Goal: Information Seeking & Learning: Learn about a topic

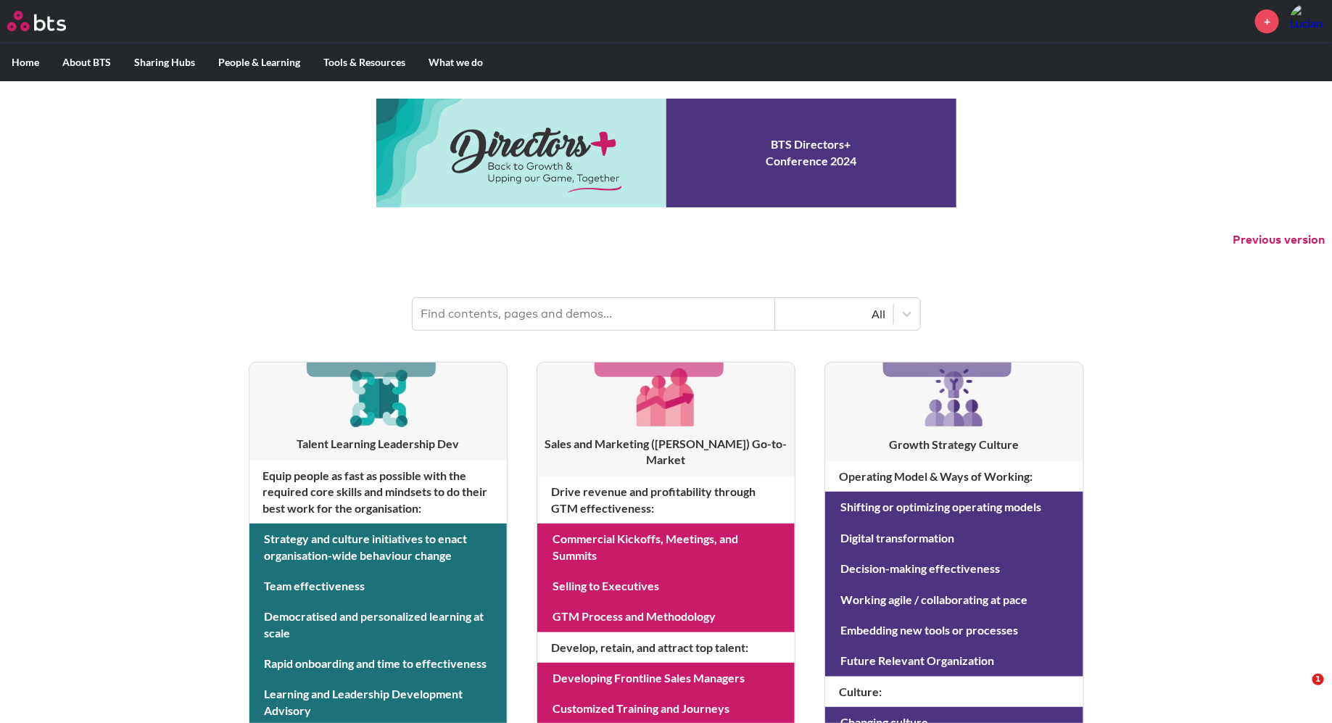
click at [457, 315] on input "text" at bounding box center [594, 314] width 363 height 32
type input "coaching"
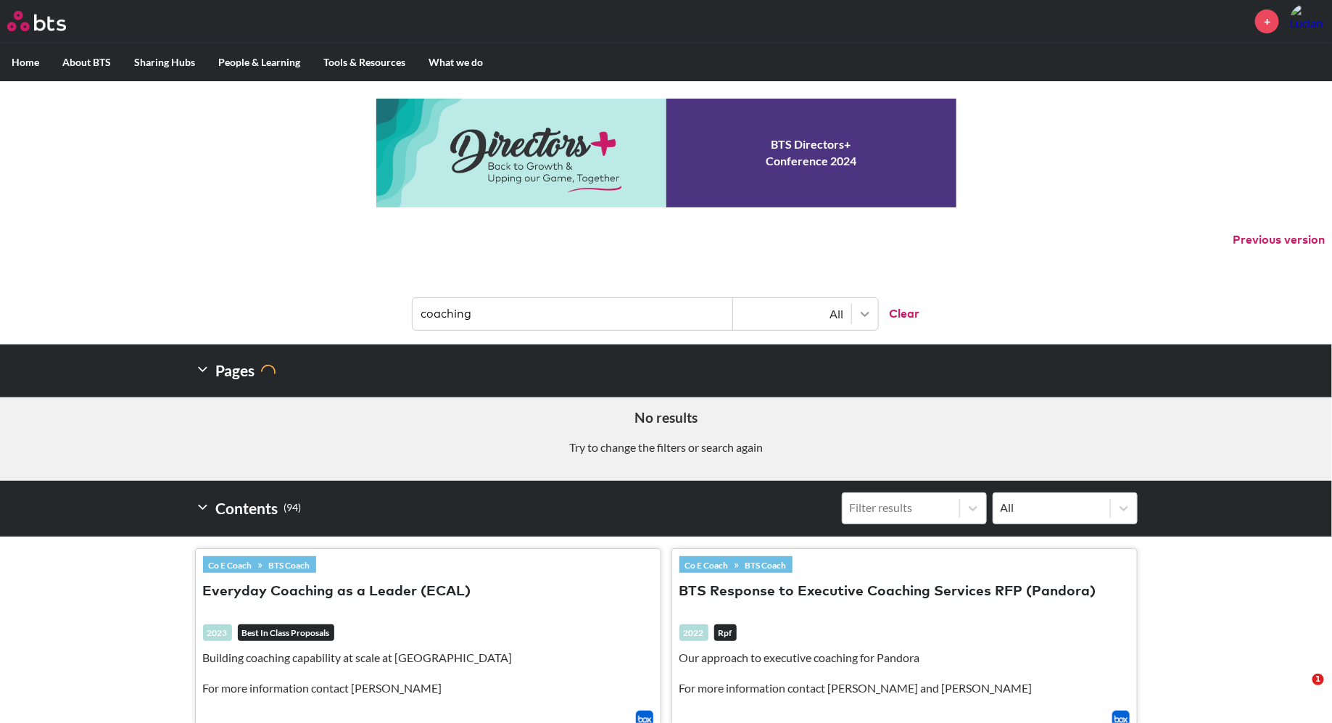
click at [872, 312] on div at bounding box center [865, 314] width 26 height 26
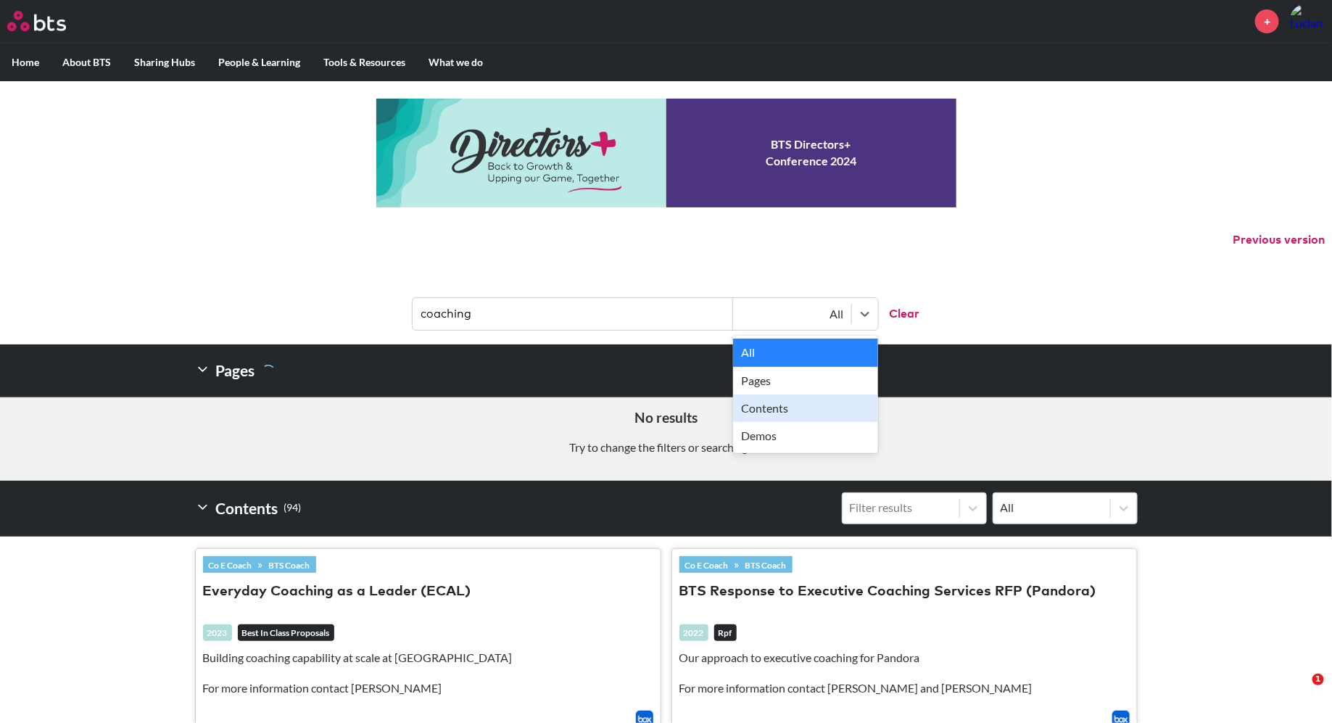
click at [794, 402] on div "Contents" at bounding box center [805, 409] width 145 height 28
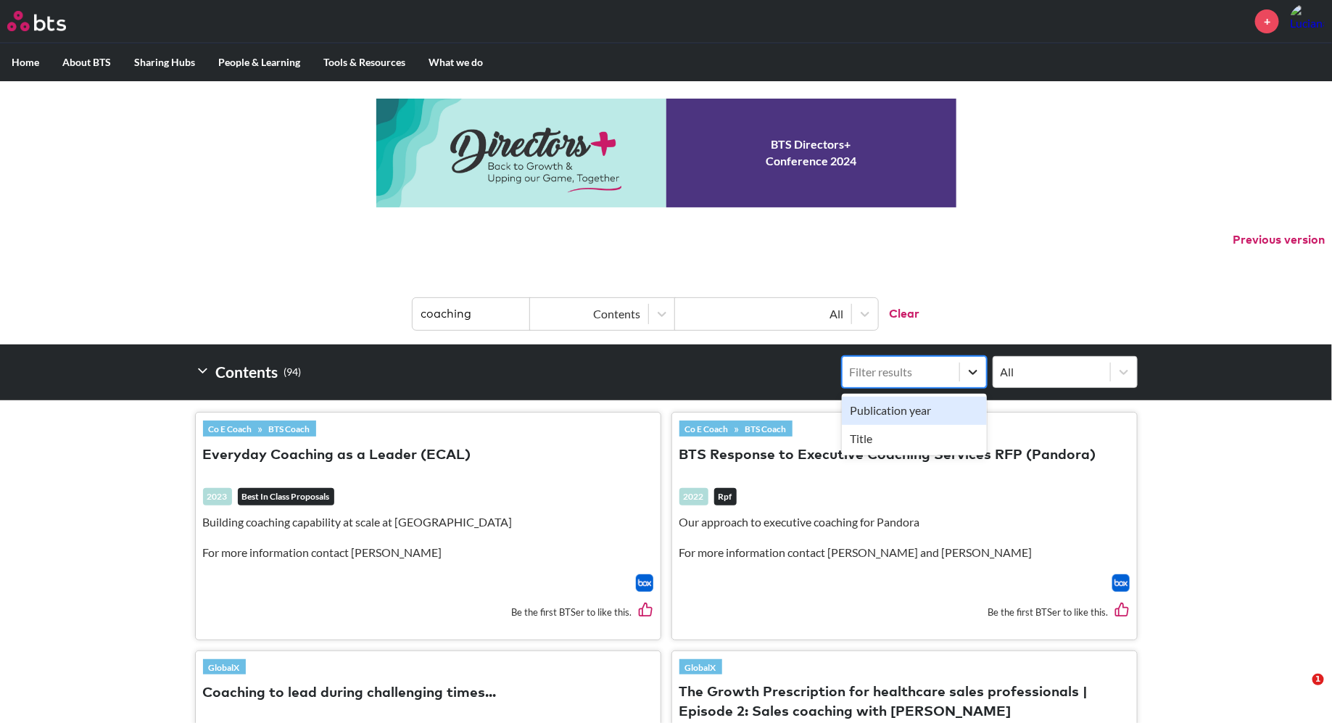
click at [973, 371] on icon at bounding box center [973, 372] width 15 height 15
click at [776, 372] on input "option Publication year focused, 1 of 2. 2 results available. Use Up and Down t…" at bounding box center [776, 372] width 0 height 0
click at [973, 371] on icon at bounding box center [973, 372] width 15 height 15
click at [776, 372] on input "Select is focused , press Down to open the menu, Filter results" at bounding box center [776, 372] width 0 height 0
click at [1122, 374] on icon at bounding box center [1124, 372] width 15 height 15
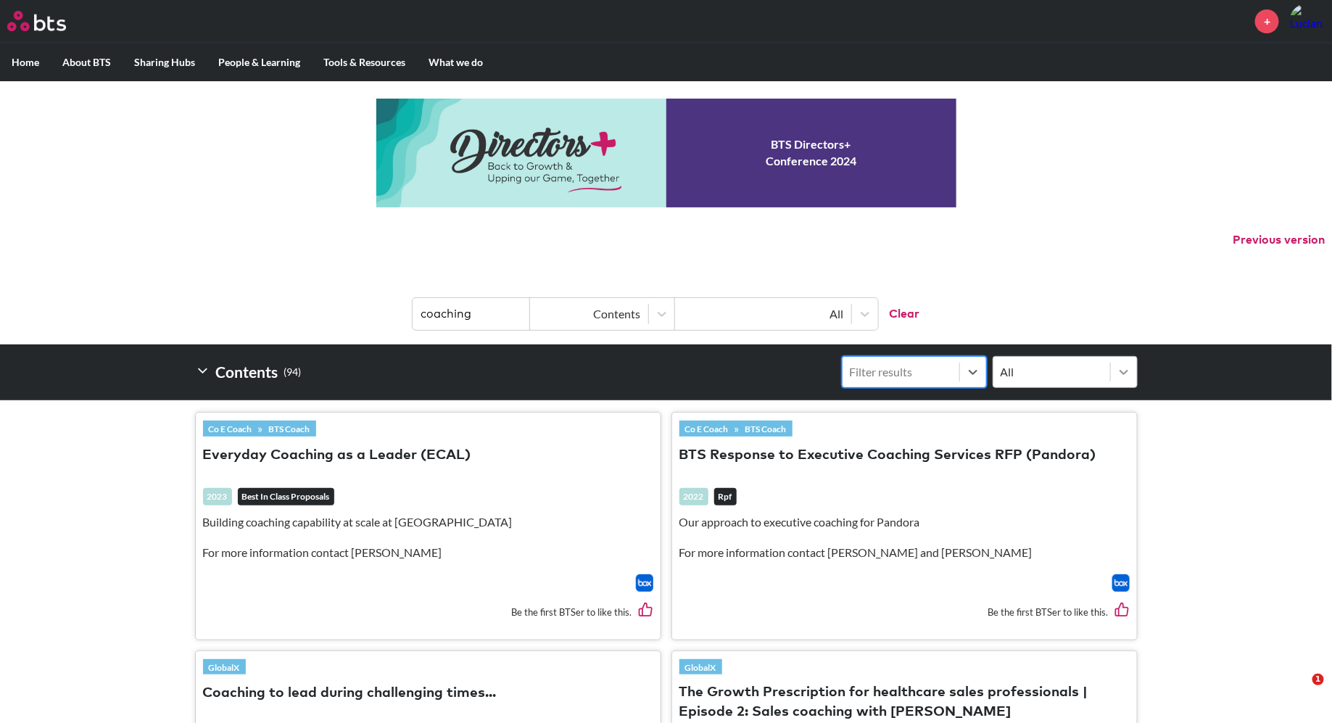
click at [927, 372] on input "All" at bounding box center [927, 372] width 0 height 0
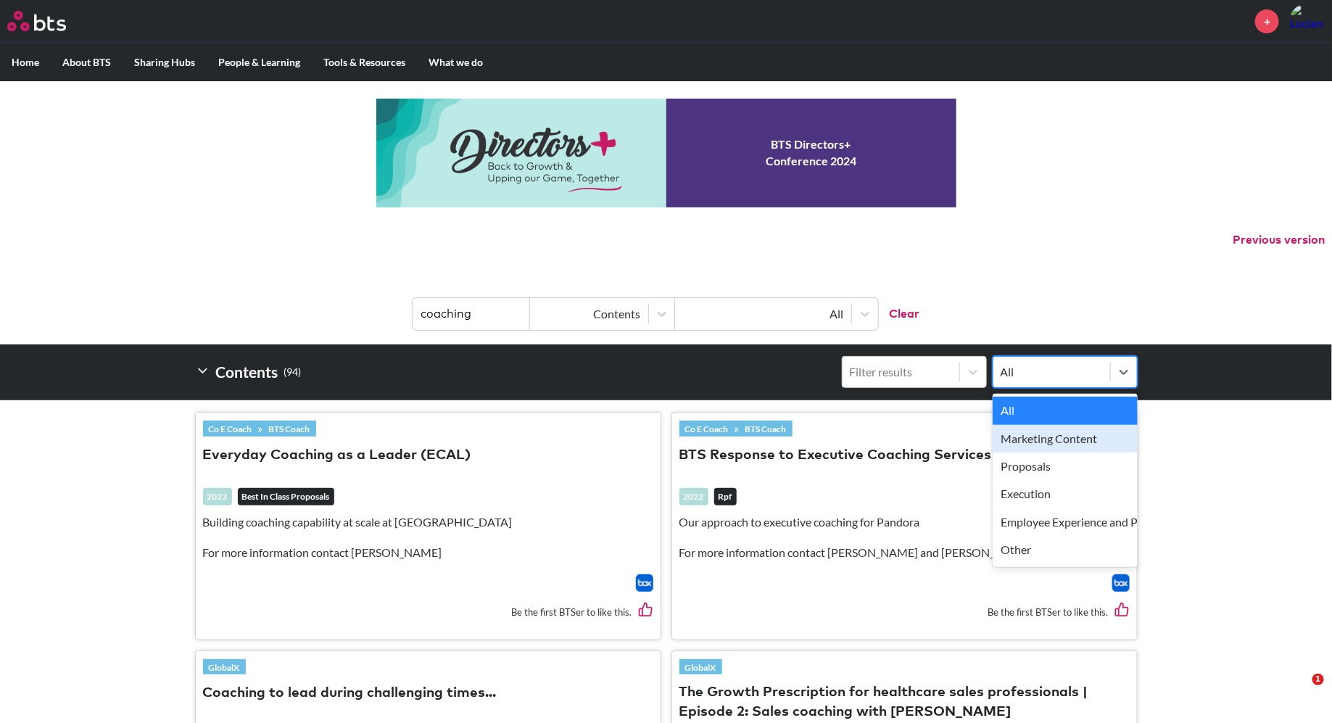
click at [1078, 437] on div "Marketing Content" at bounding box center [1065, 439] width 145 height 28
click at [927, 372] on input "option Marketing Content focused, 2 of 6. 6 results available. Use Up and Down …" at bounding box center [927, 372] width 0 height 0
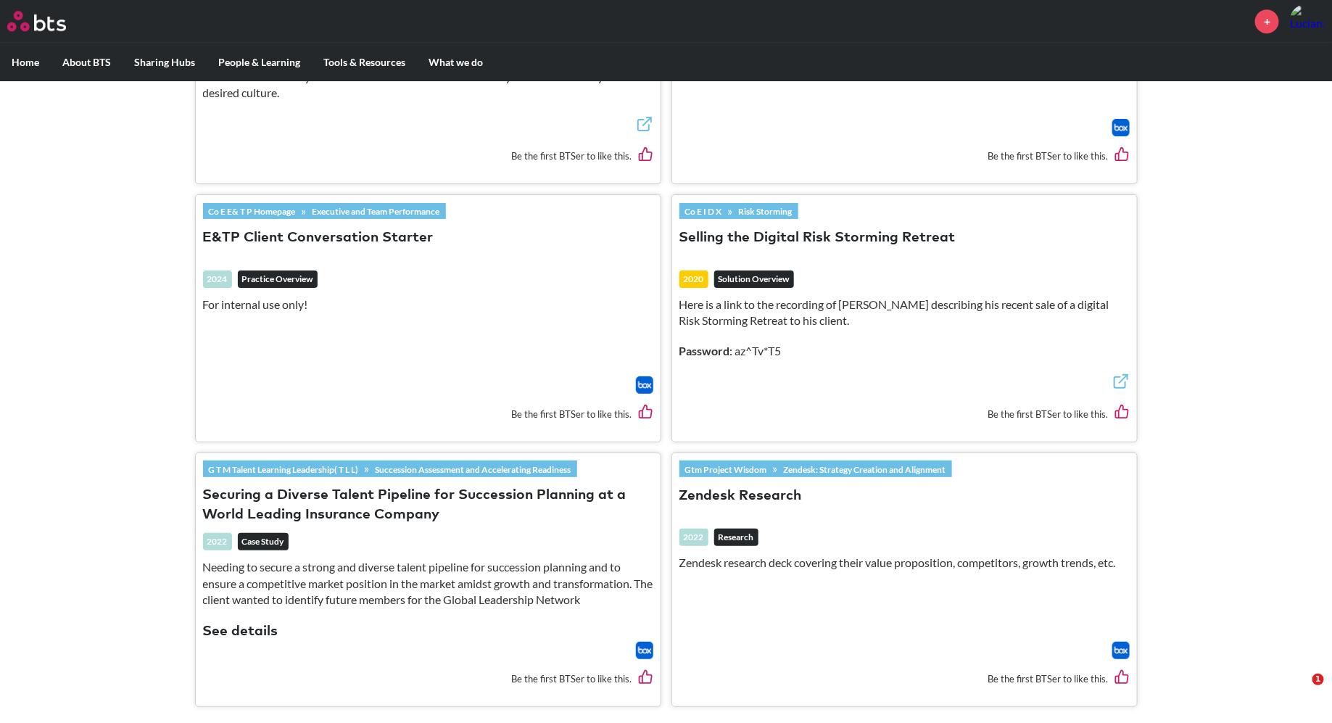
scroll to position [2170, 0]
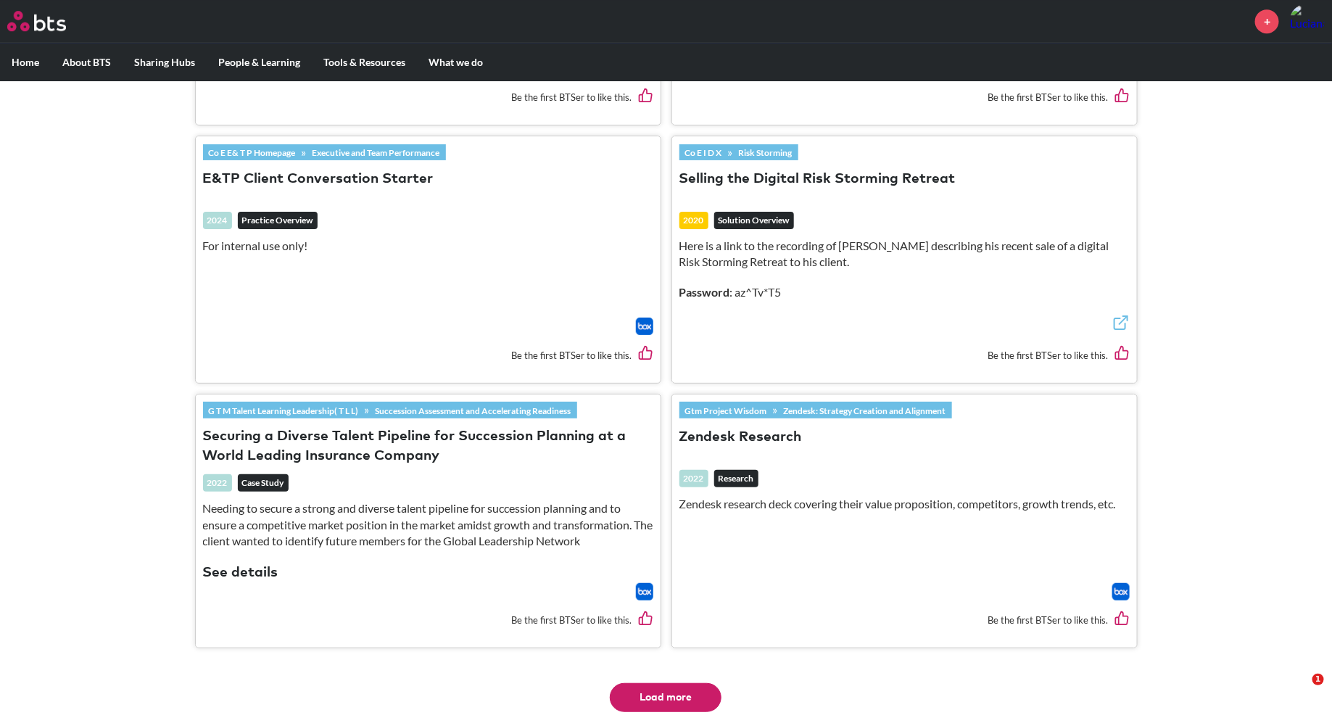
click at [655, 688] on button "Load more" at bounding box center [666, 697] width 112 height 29
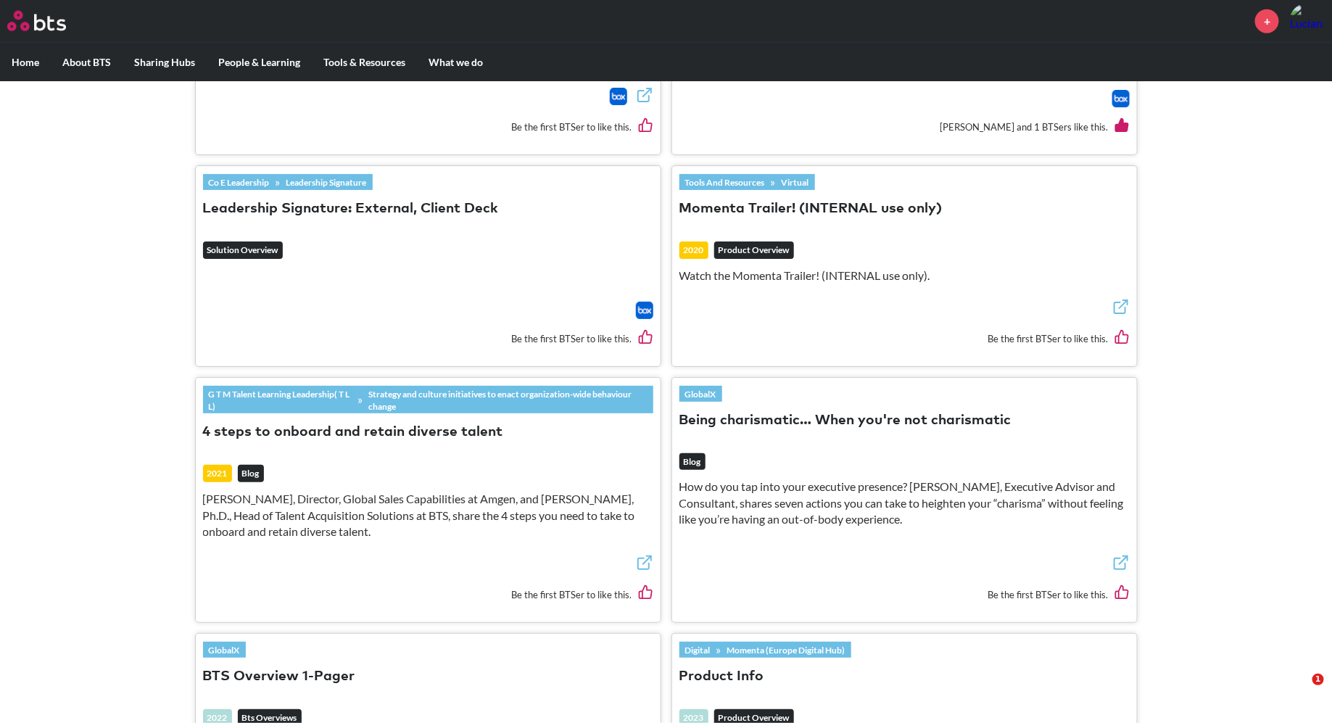
scroll to position [0, 0]
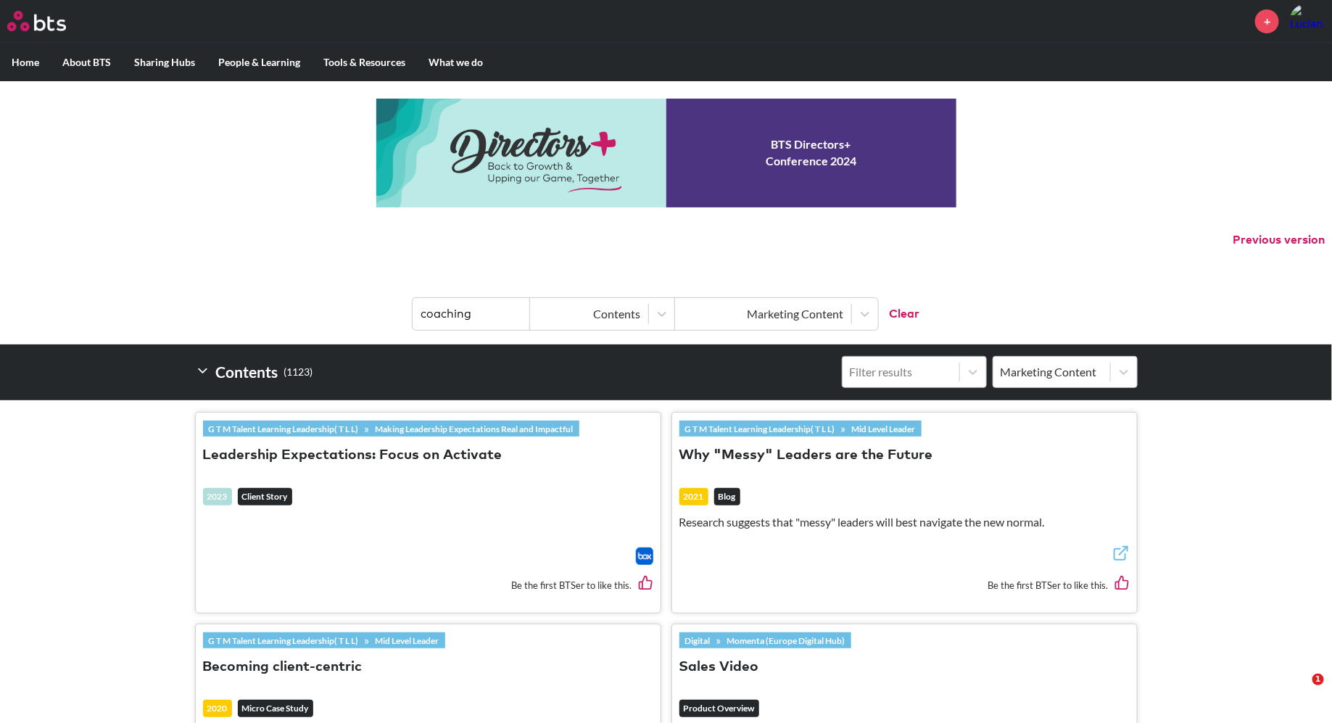
click at [918, 374] on div "Filter results" at bounding box center [901, 372] width 102 height 16
click at [776, 372] on input "Filter results" at bounding box center [776, 372] width 0 height 0
click at [901, 409] on div "Publication year" at bounding box center [914, 411] width 145 height 28
click at [776, 372] on input "option Publication year focused, 1 of 2. 2 results available. Use Up and Down t…" at bounding box center [776, 372] width 0 height 0
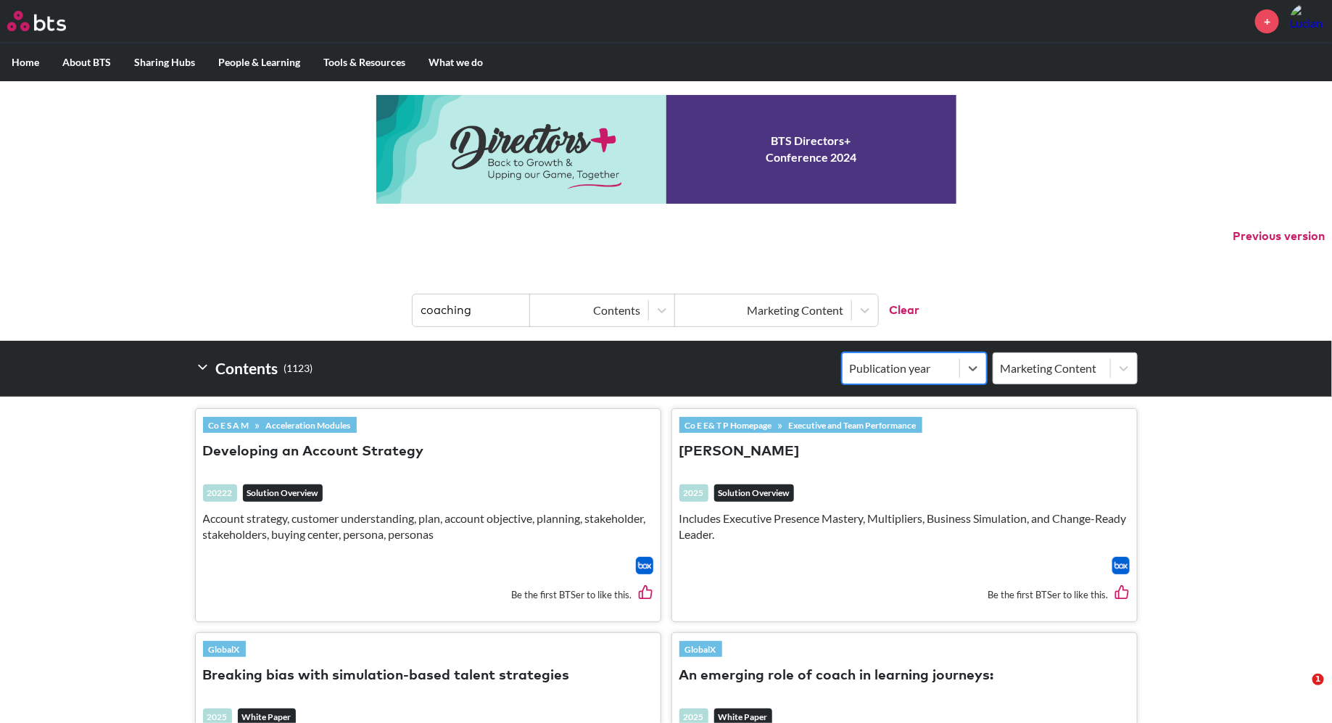
scroll to position [5, 0]
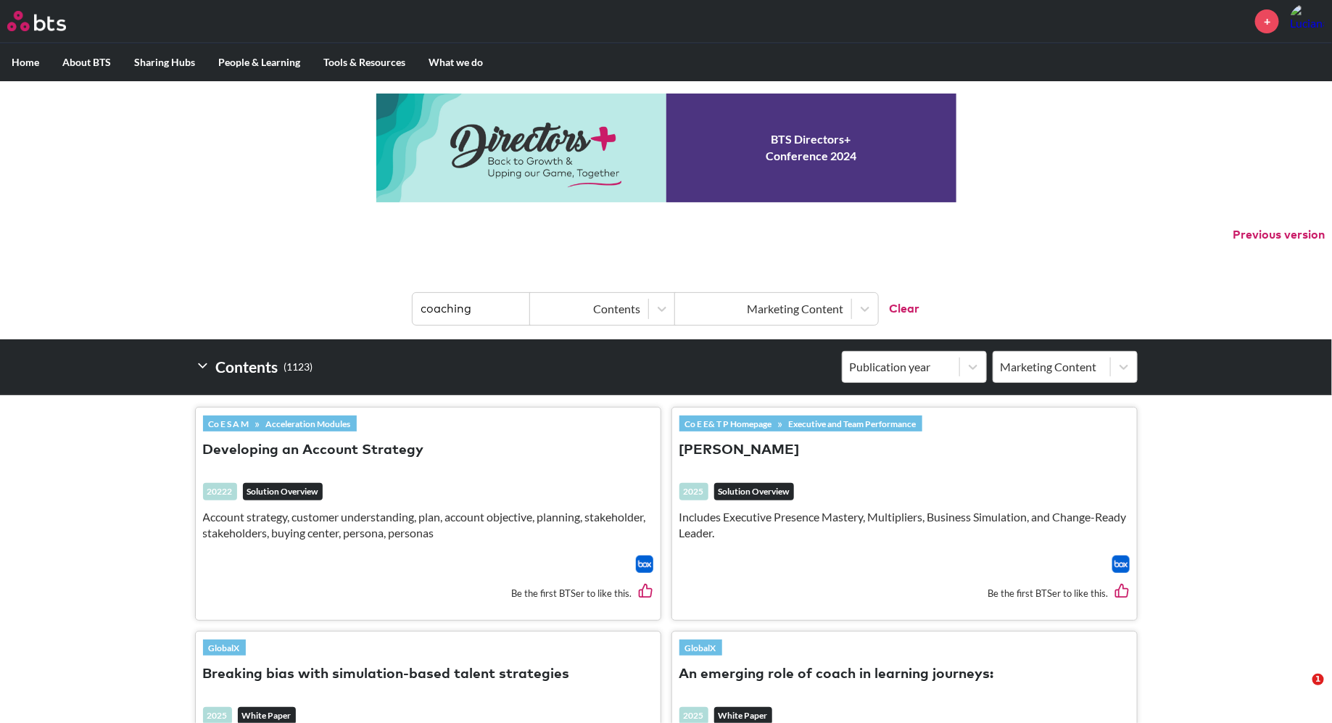
click at [862, 421] on link "Executive and Team Performance" at bounding box center [852, 424] width 139 height 16
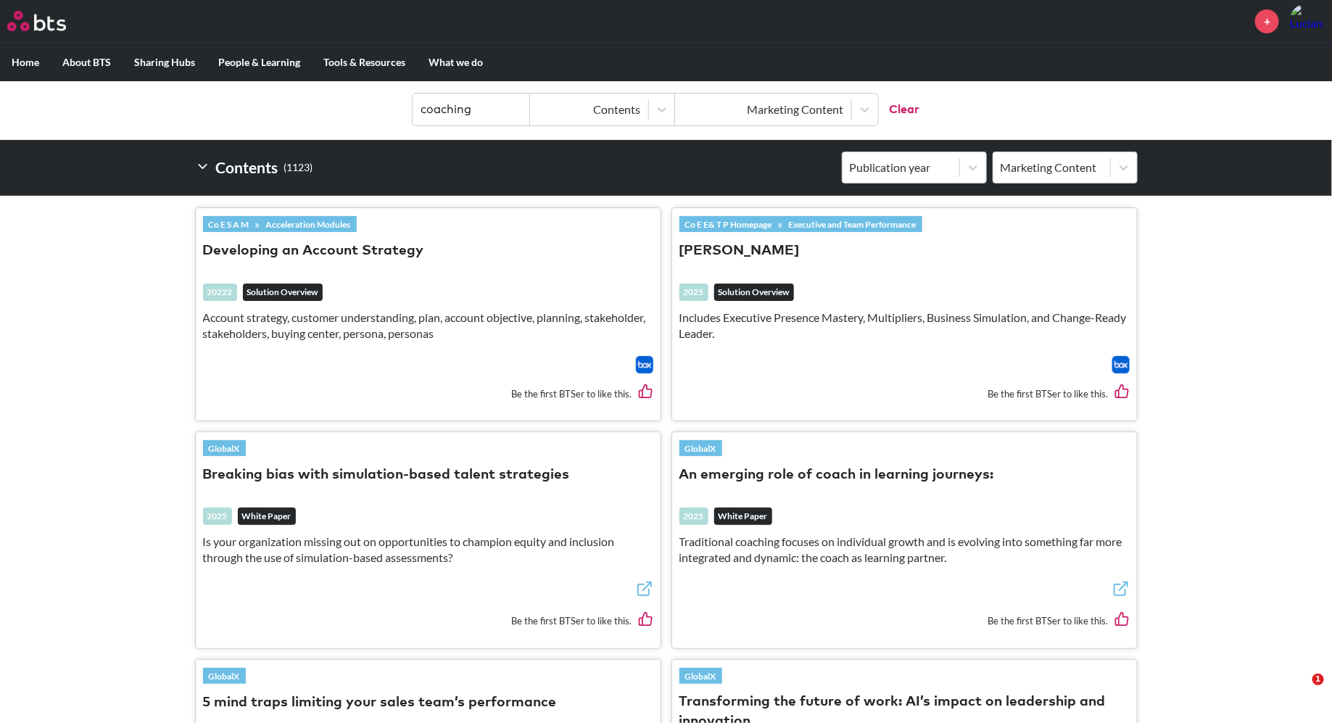
scroll to position [175, 0]
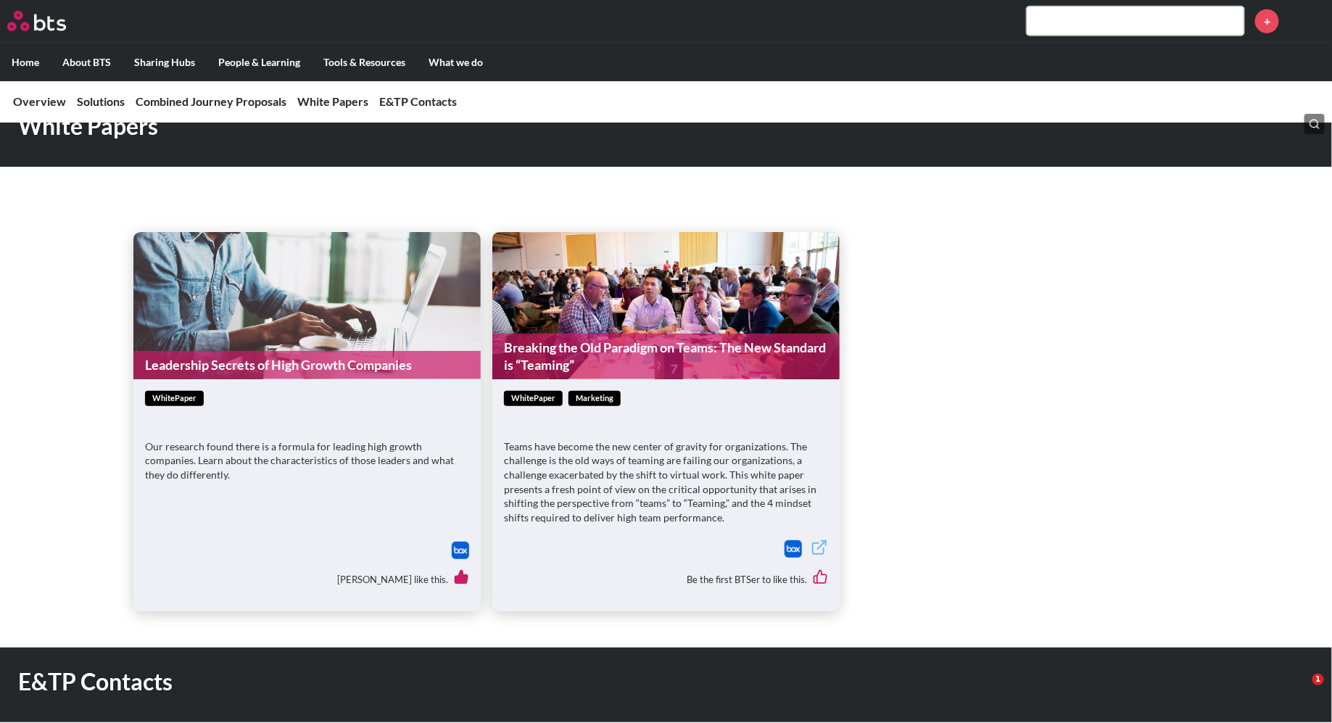
scroll to position [3268, 0]
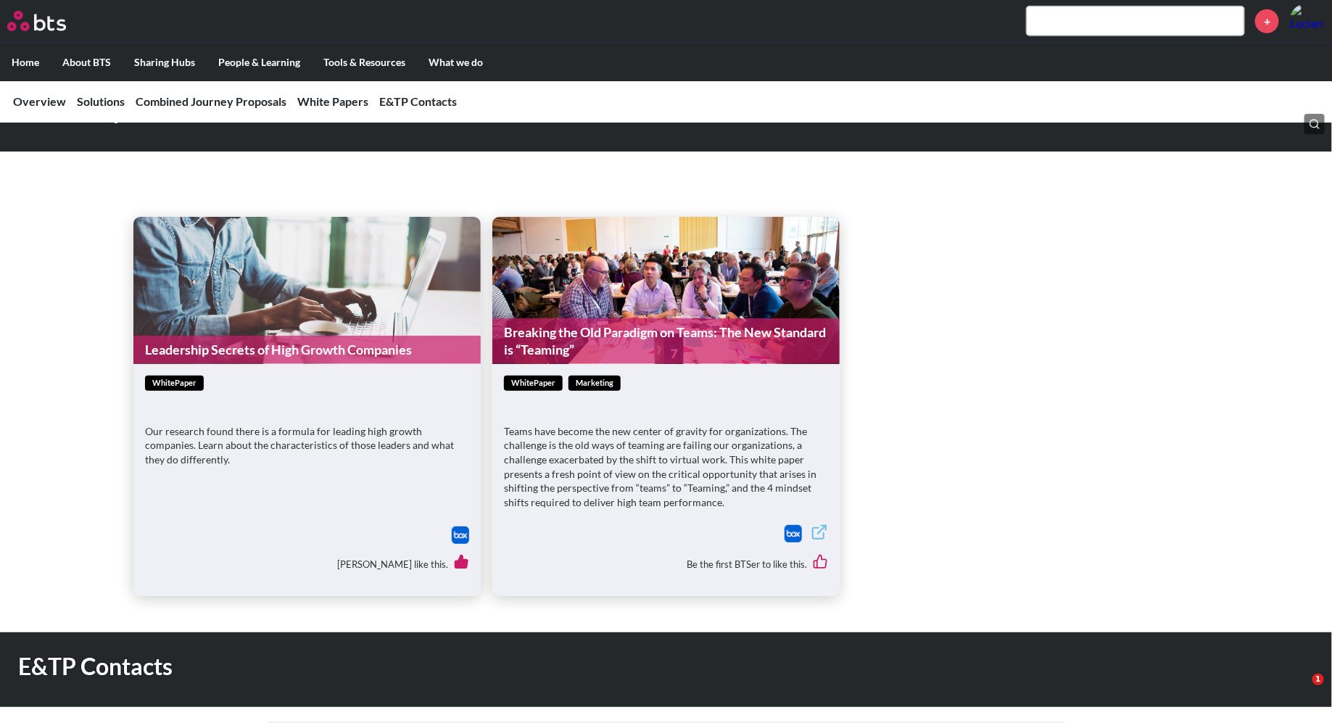
click at [433, 336] on link "Leadership Secrets of High Growth Companies" at bounding box center [306, 350] width 347 height 28
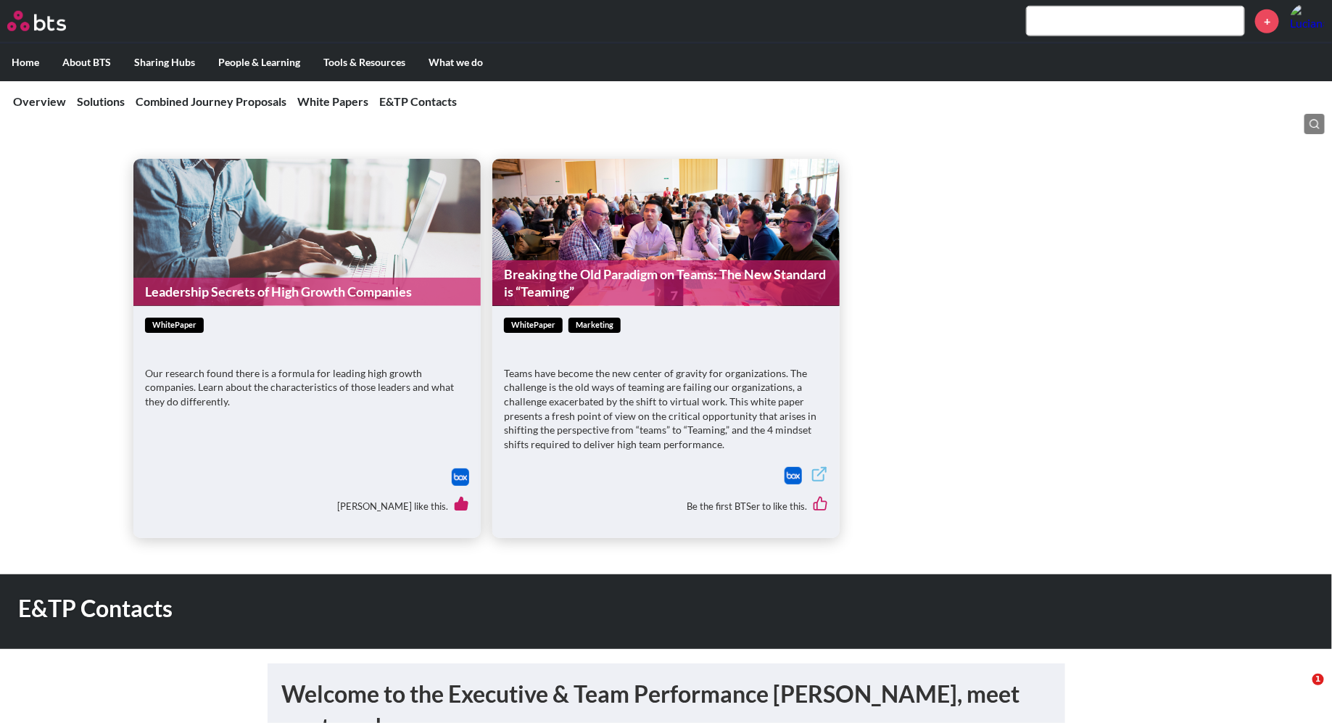
scroll to position [3332, 0]
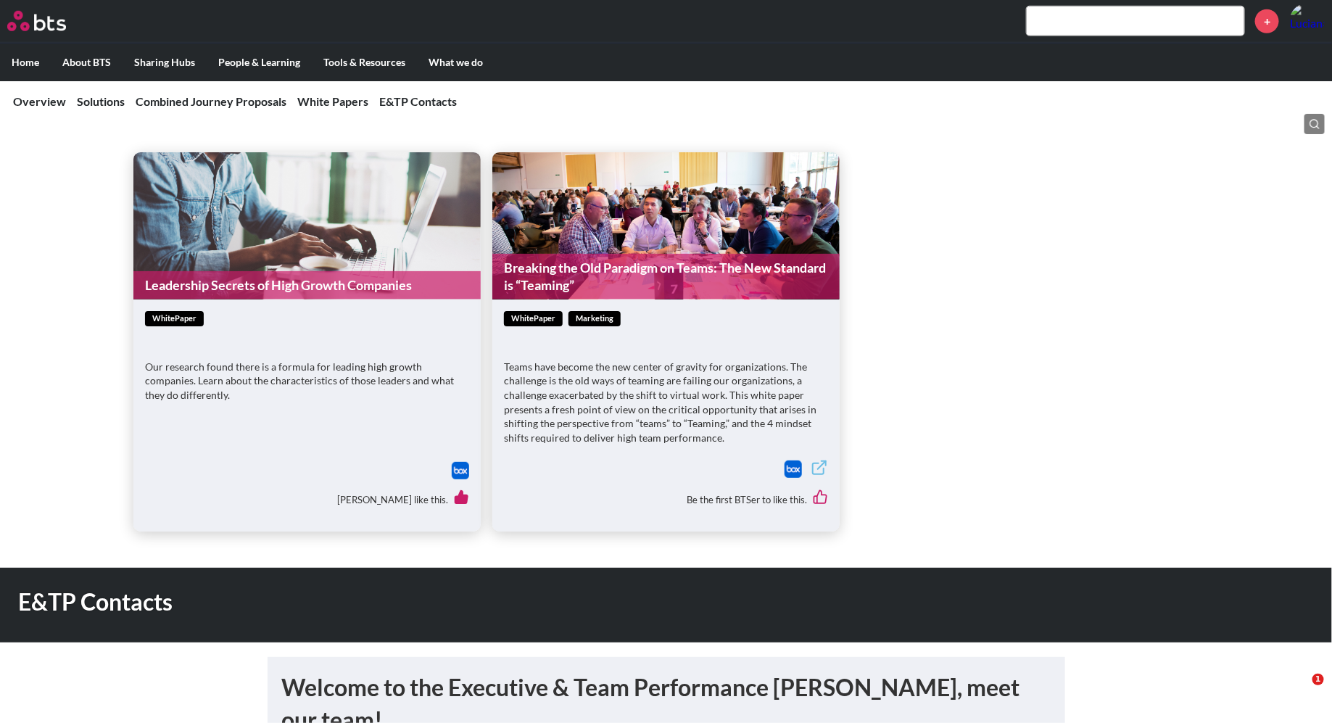
click at [639, 254] on link "Breaking the Old Paradigm on Teams: The New Standard is “Teaming”" at bounding box center [665, 277] width 347 height 46
click at [322, 271] on link "Leadership Secrets of High Growth Companies" at bounding box center [306, 285] width 347 height 28
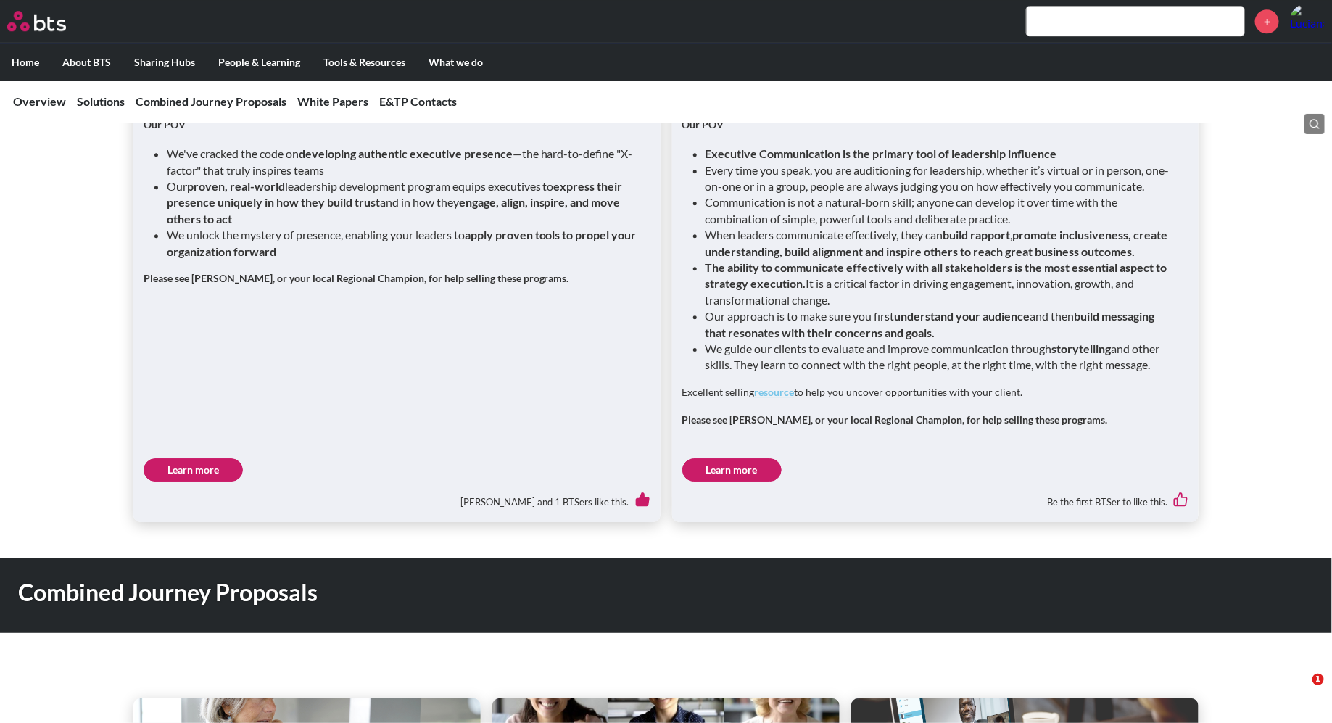
scroll to position [1947, 0]
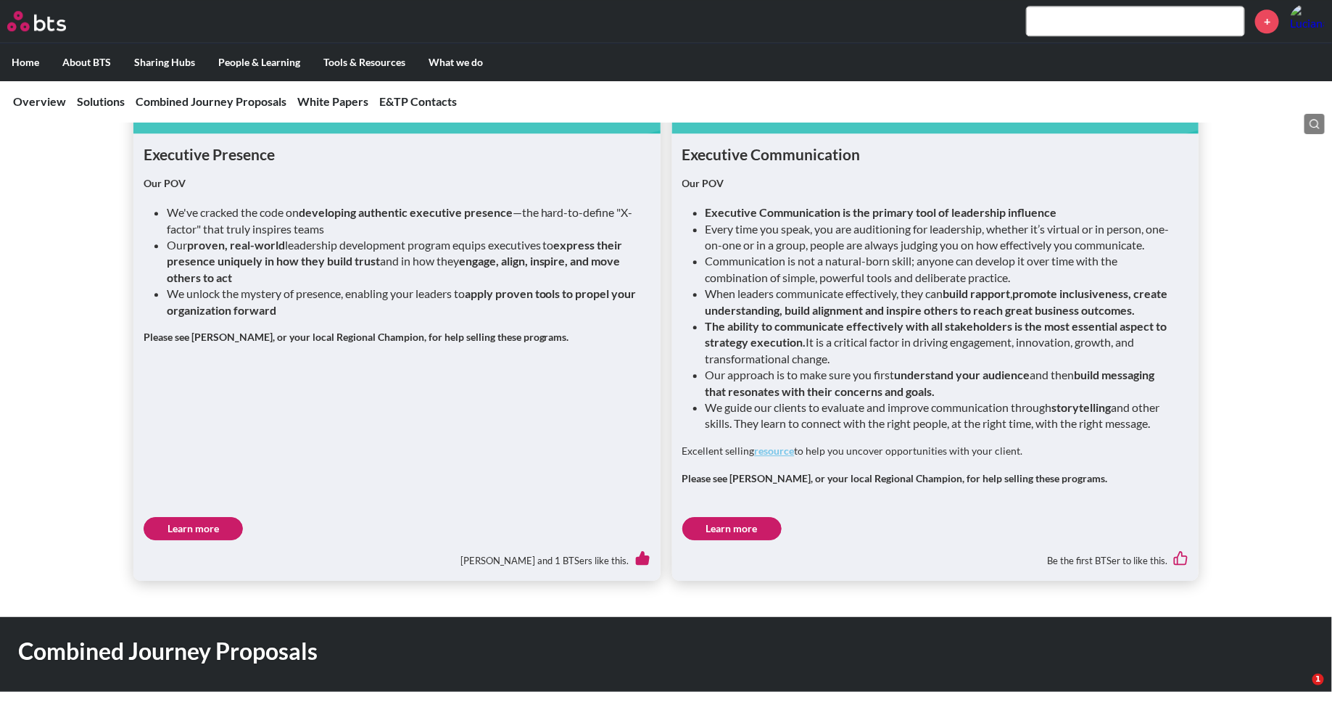
click at [1092, 21] on input "text" at bounding box center [1136, 21] width 218 height 29
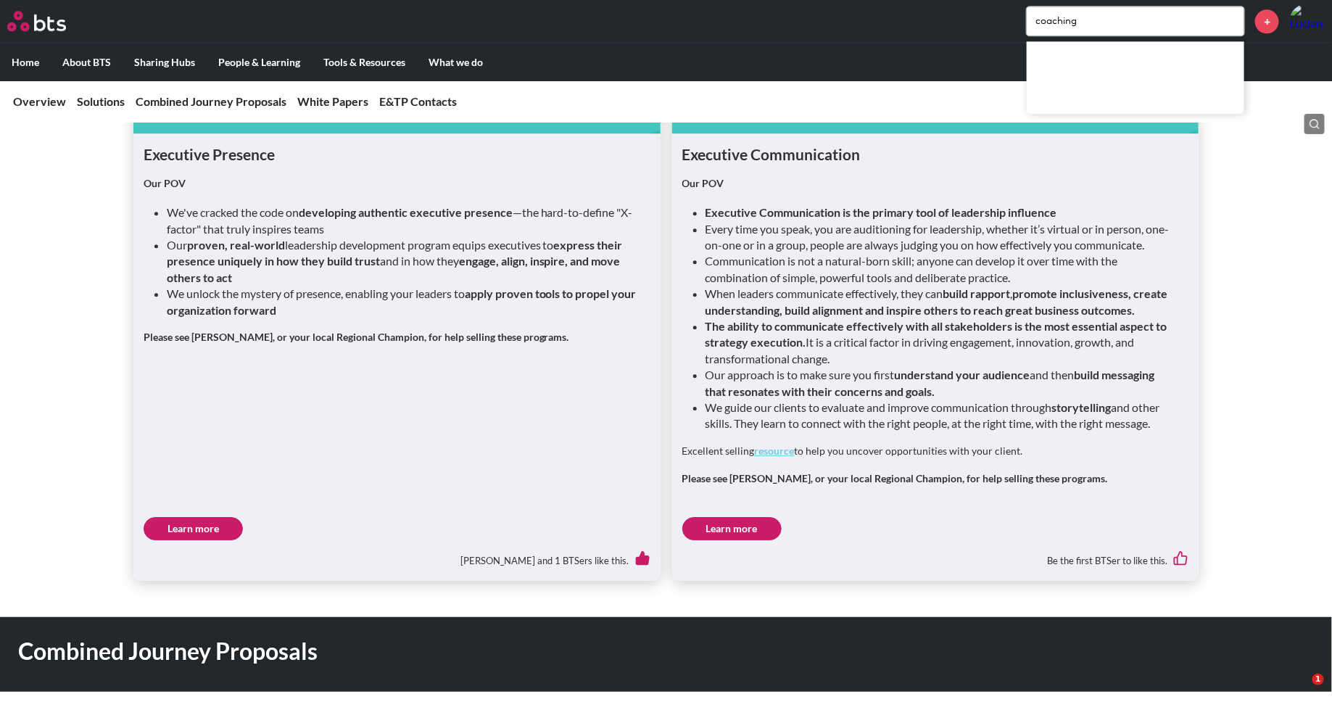
type input "coaching"
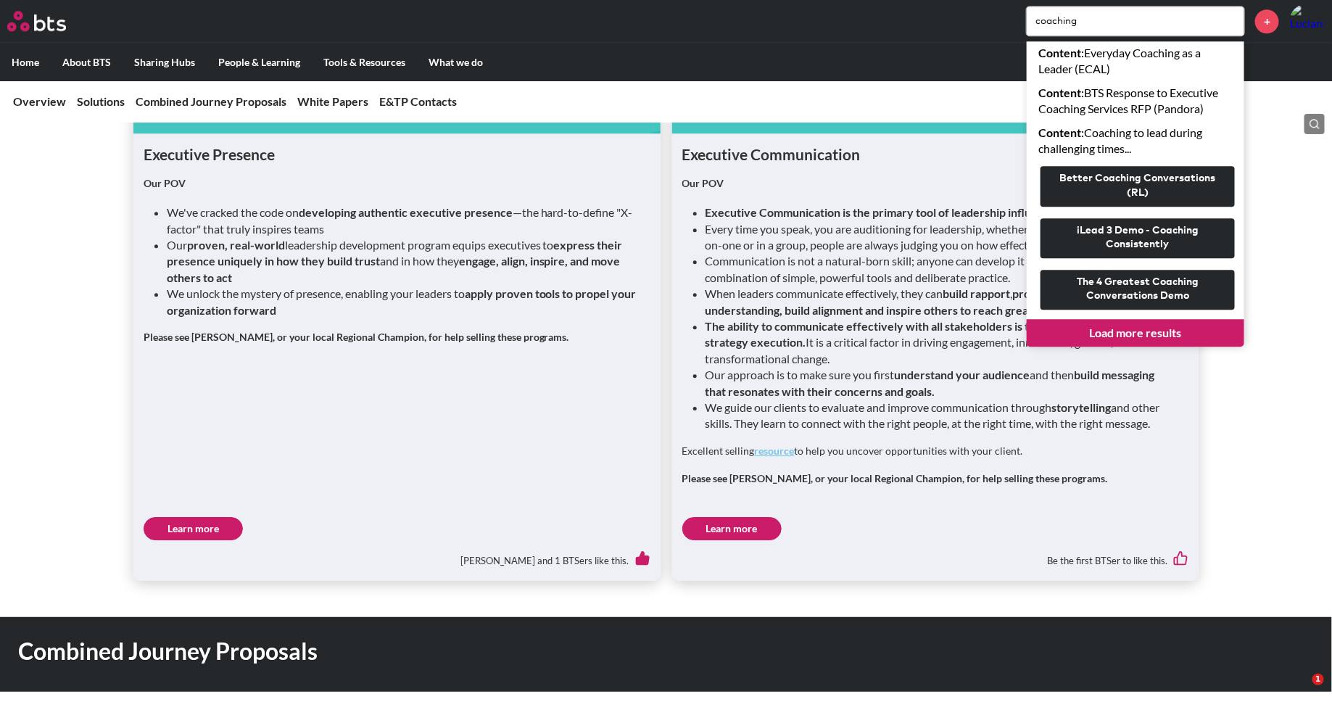
click at [1154, 331] on link "Load more results" at bounding box center [1136, 333] width 218 height 28
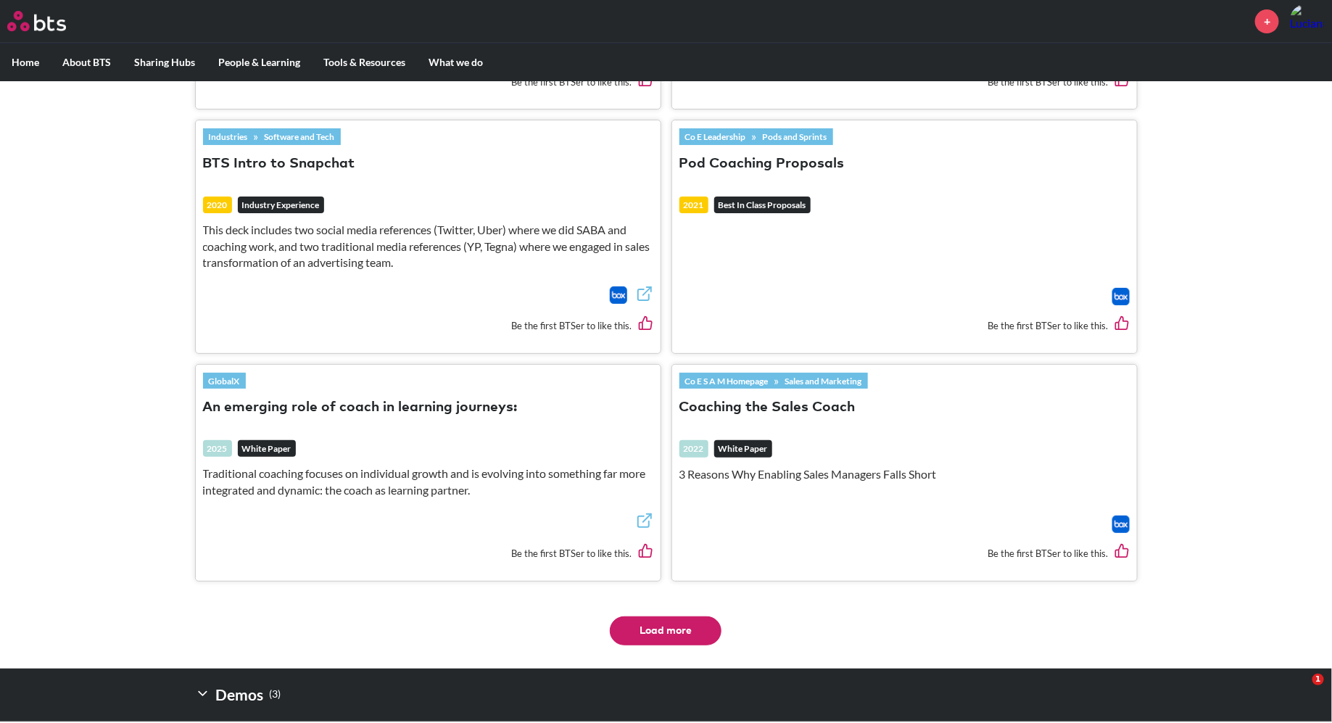
scroll to position [2481, 0]
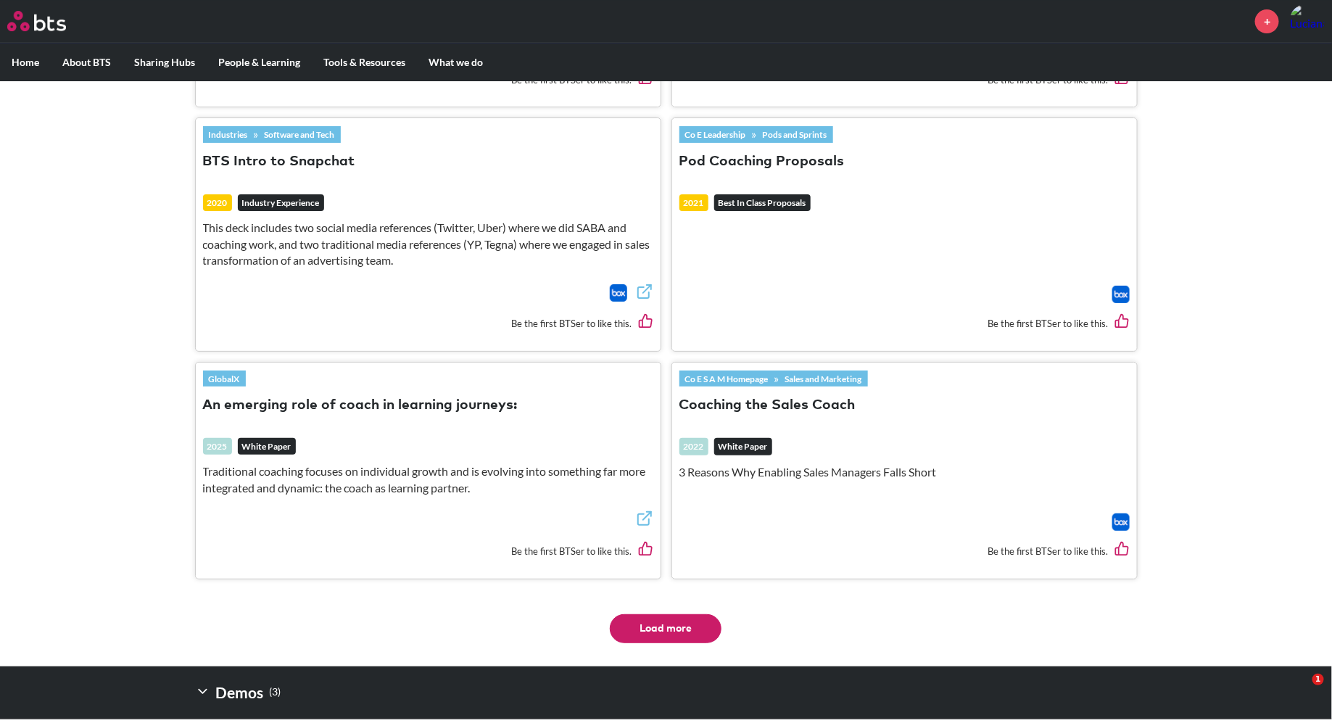
click at [303, 399] on button "An emerging role of coach in learning journeys:" at bounding box center [360, 406] width 315 height 20
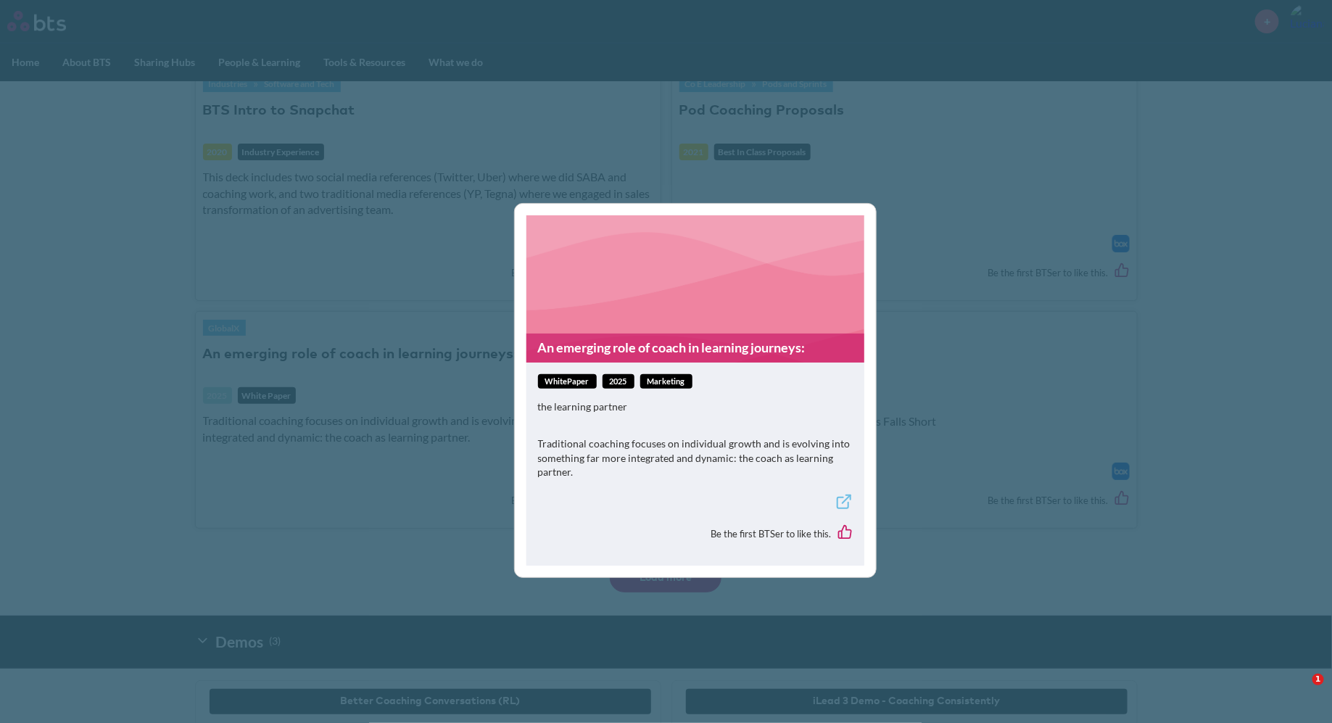
scroll to position [2535, 0]
click at [841, 501] on icon at bounding box center [843, 501] width 17 height 17
click at [388, 242] on div "An emerging role of coach in learning journeys: whitePaper 2025 Marketing the l…" at bounding box center [666, 361] width 1332 height 723
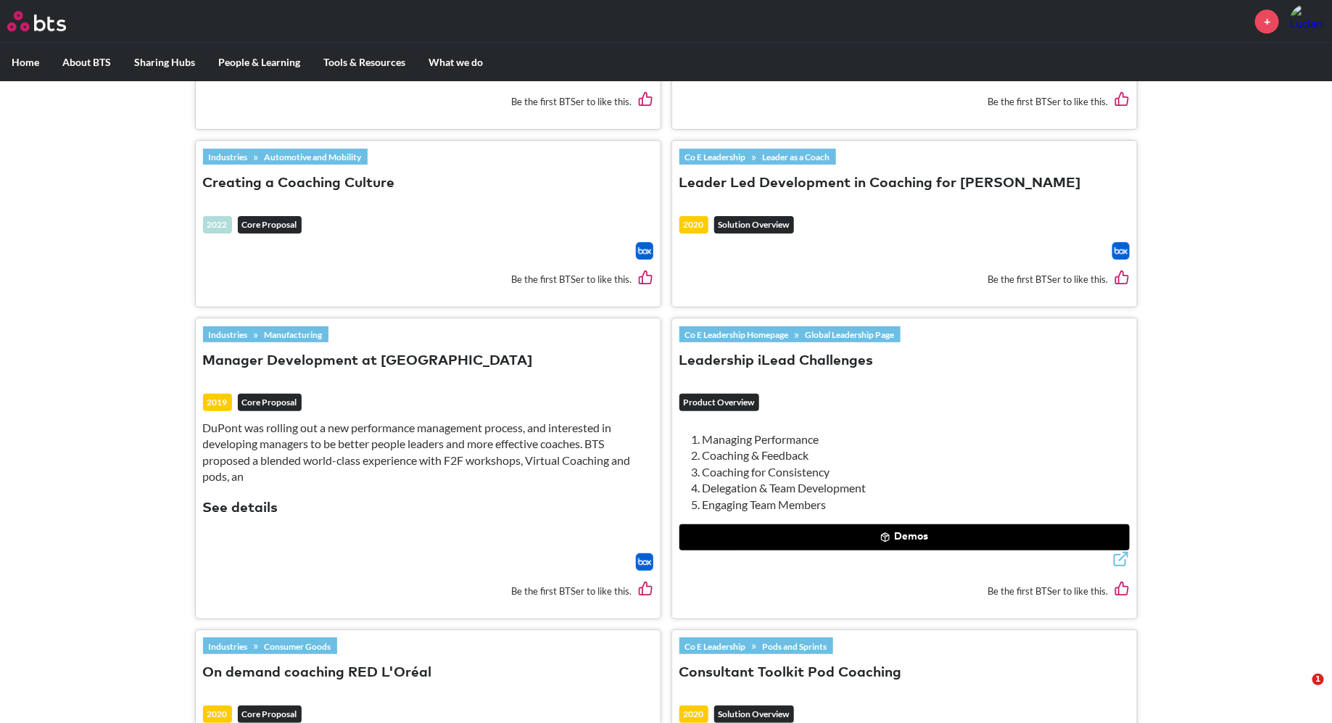
scroll to position [1714, 0]
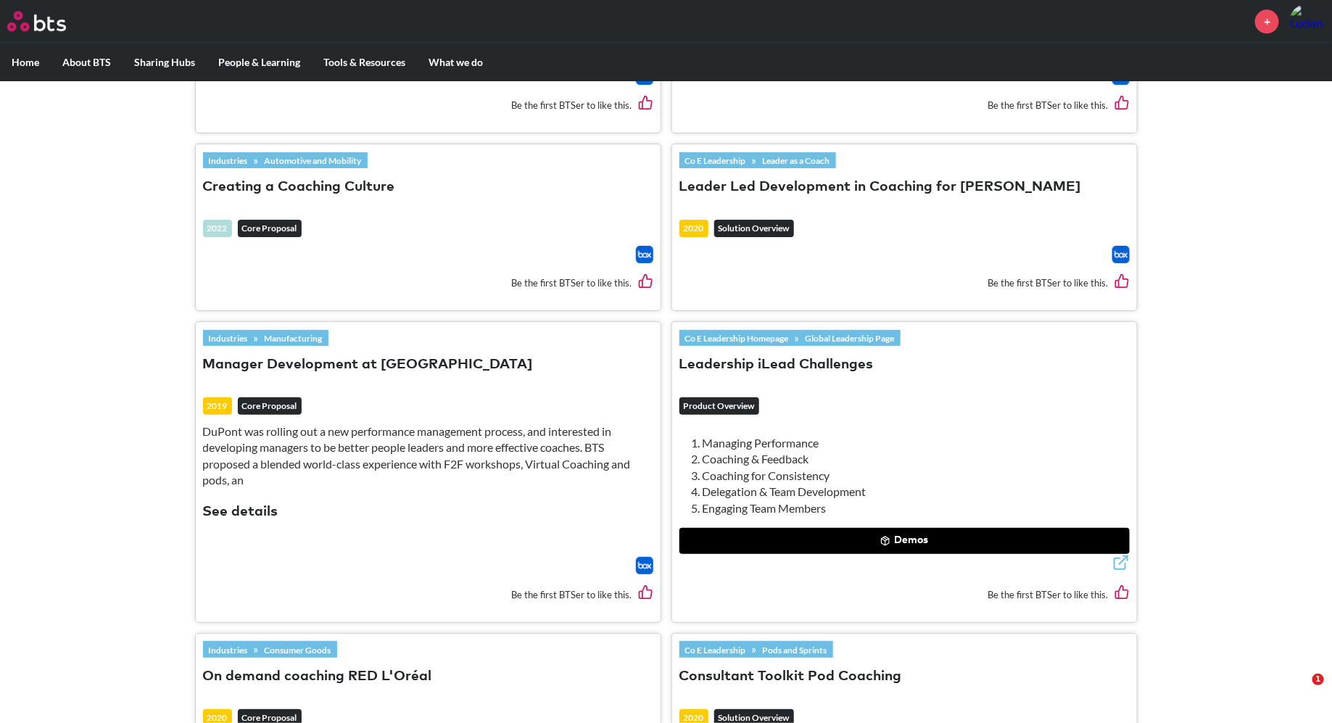
click at [893, 535] on button "Demos" at bounding box center [905, 541] width 450 height 26
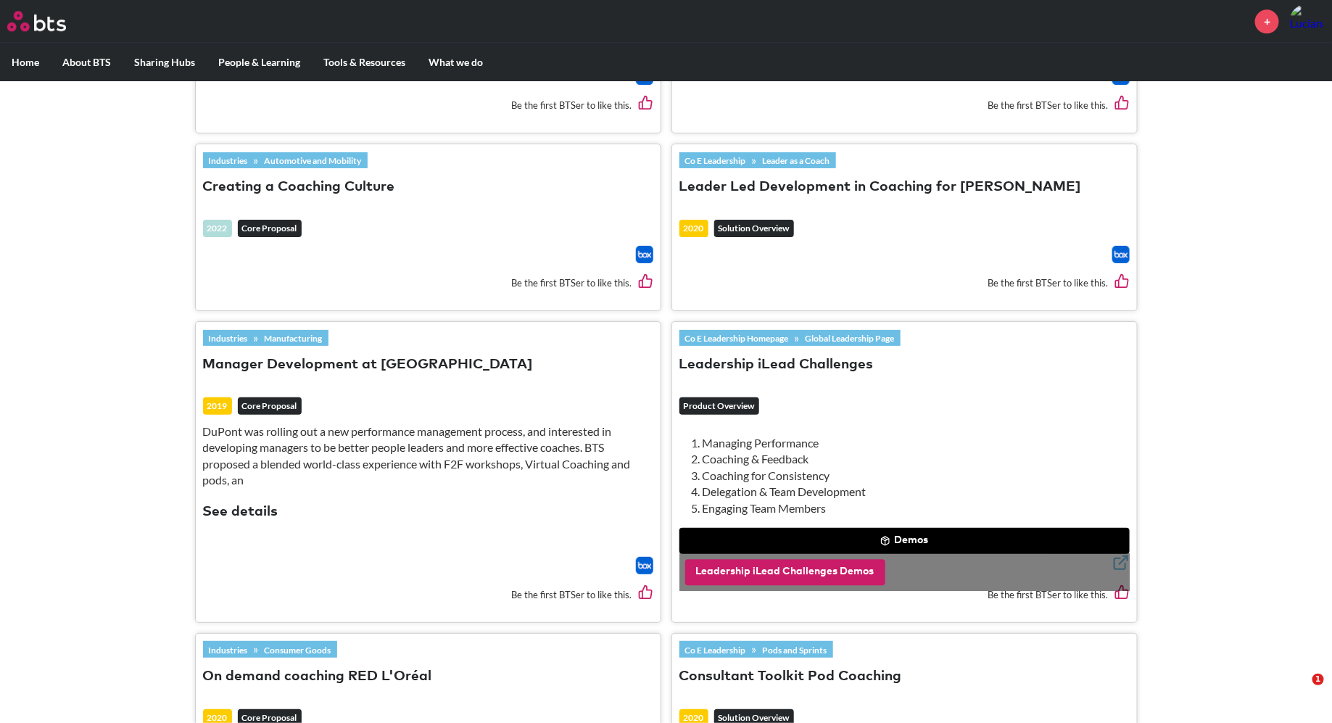
click at [830, 563] on button "Leadership iLead Challenges Demos" at bounding box center [785, 572] width 200 height 26
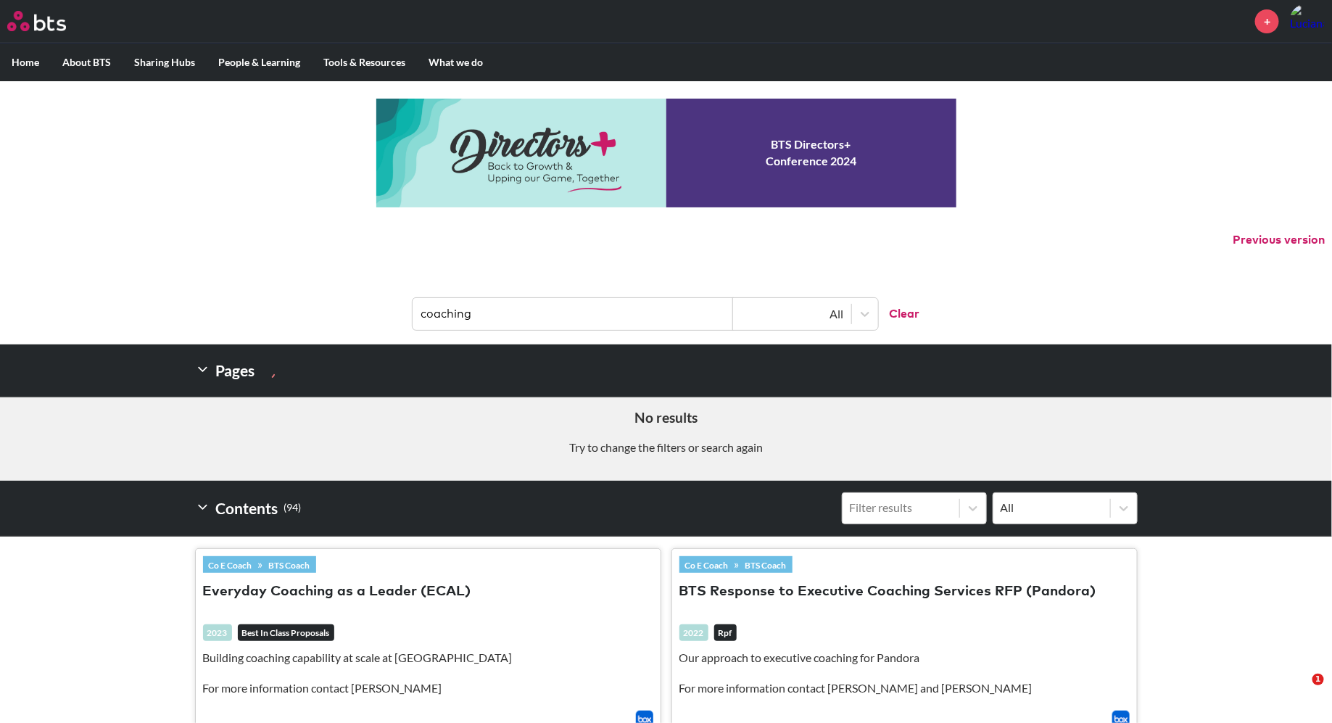
click at [490, 323] on input "coaching" at bounding box center [573, 314] width 321 height 32
drag, startPoint x: 484, startPoint y: 311, endPoint x: 407, endPoint y: 311, distance: 77.6
click at [408, 311] on header "coaching All Clear" at bounding box center [666, 306] width 1332 height 75
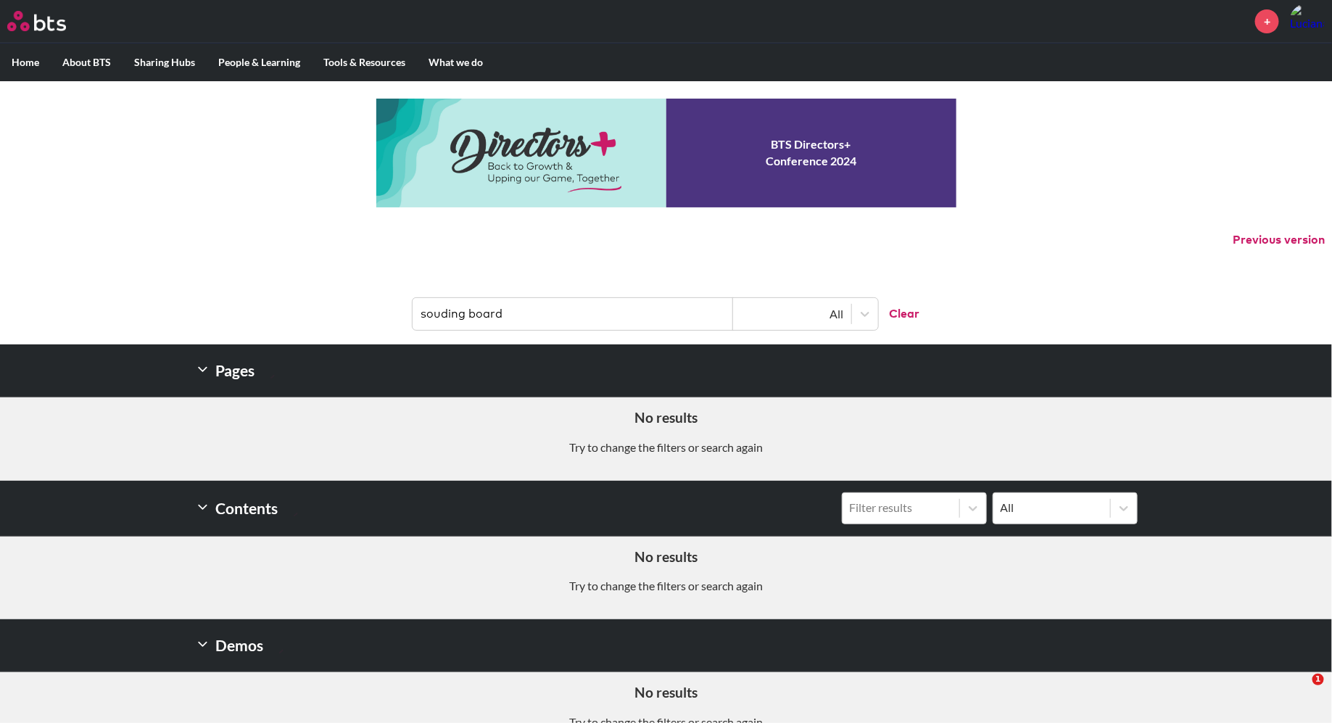
type input "souding board"
drag, startPoint x: 515, startPoint y: 311, endPoint x: 325, endPoint y: 284, distance: 192.0
click at [326, 284] on header "souding board All Clear" at bounding box center [666, 306] width 1332 height 75
type input "coaching"
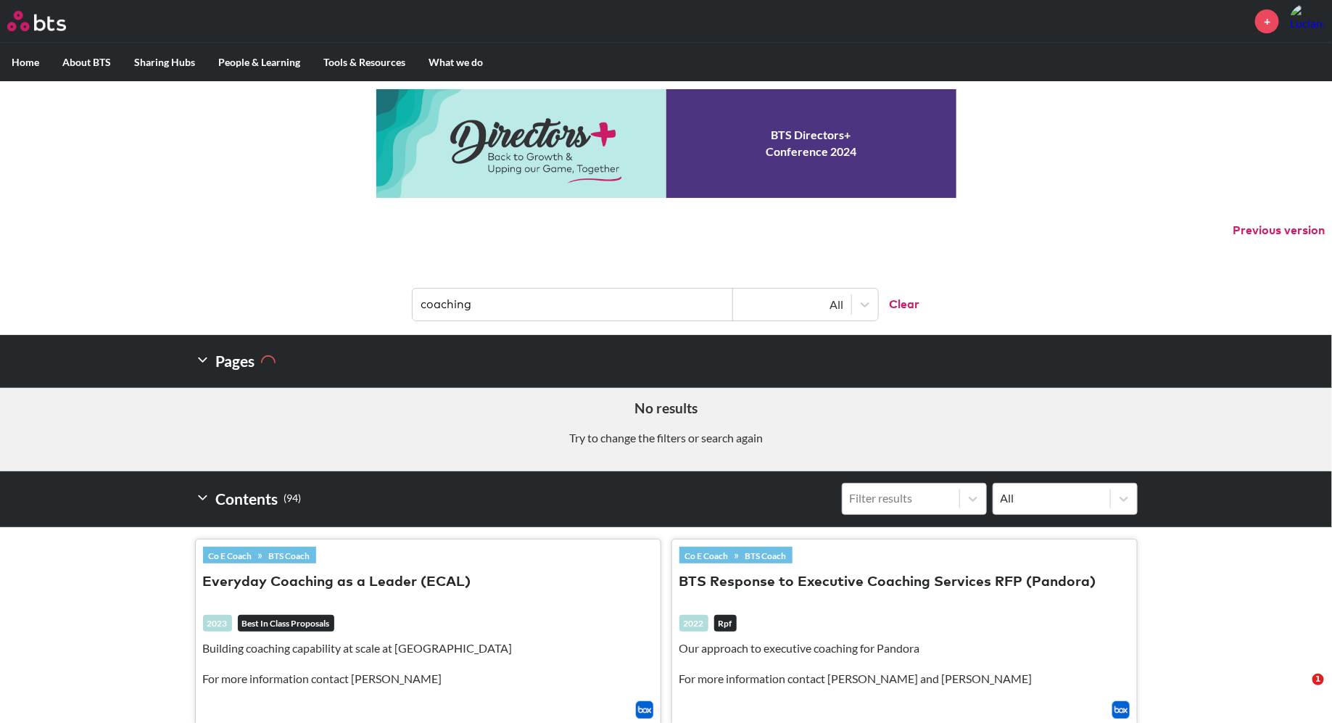
scroll to position [15, 0]
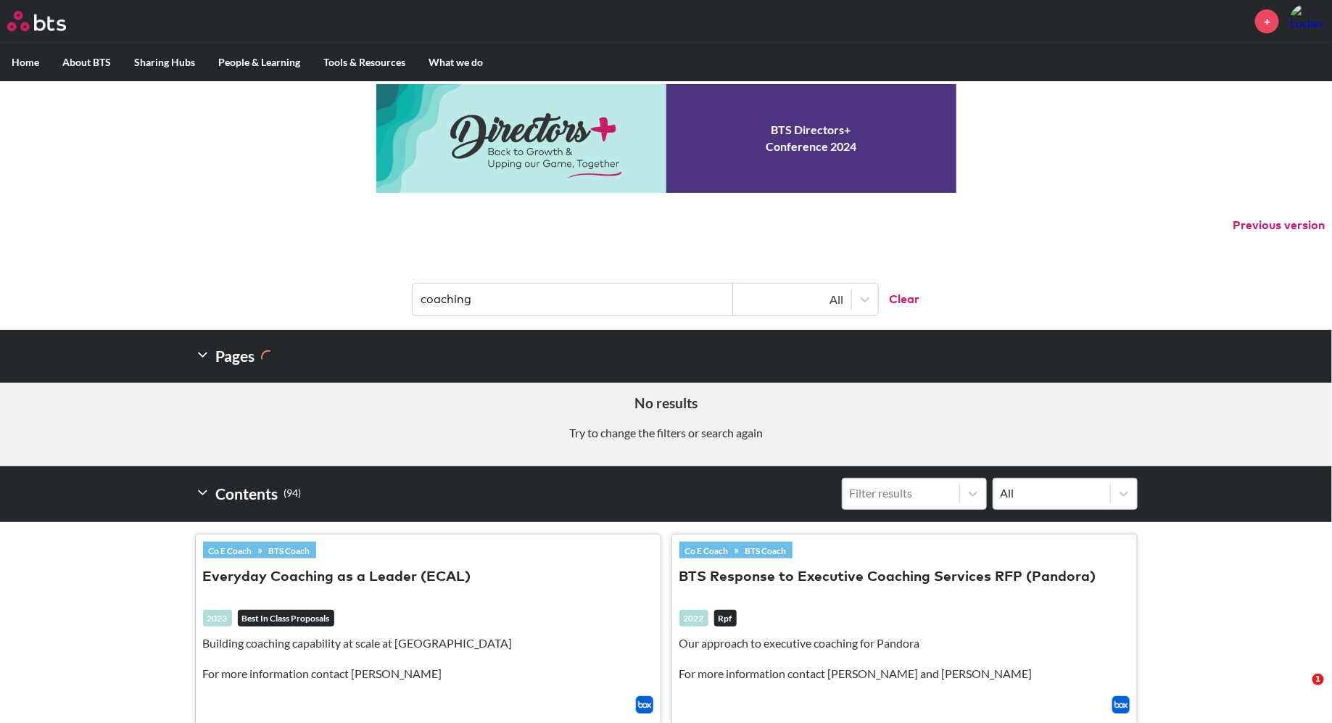
click at [476, 308] on input "coaching" at bounding box center [573, 300] width 321 height 32
drag, startPoint x: 482, startPoint y: 298, endPoint x: 359, endPoint y: 297, distance: 123.3
click at [359, 297] on header "coaching All Clear" at bounding box center [666, 292] width 1332 height 75
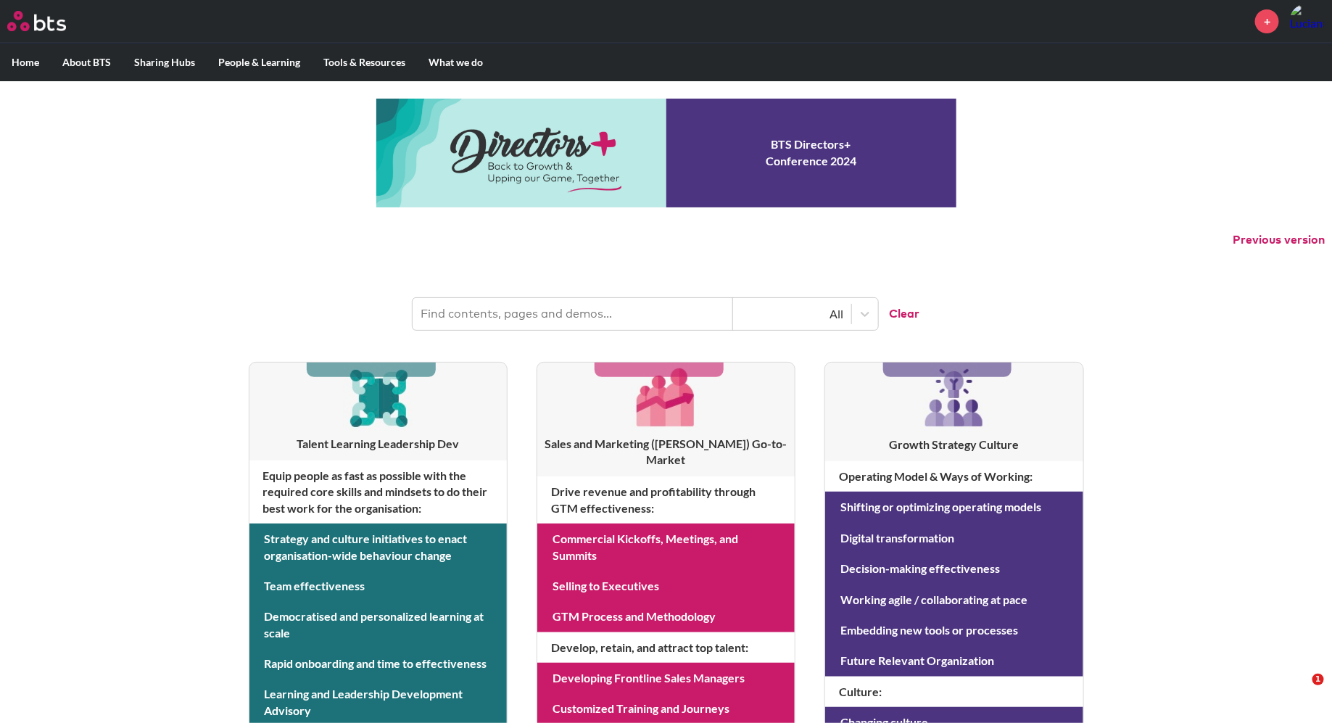
click at [450, 321] on input "text" at bounding box center [573, 314] width 321 height 32
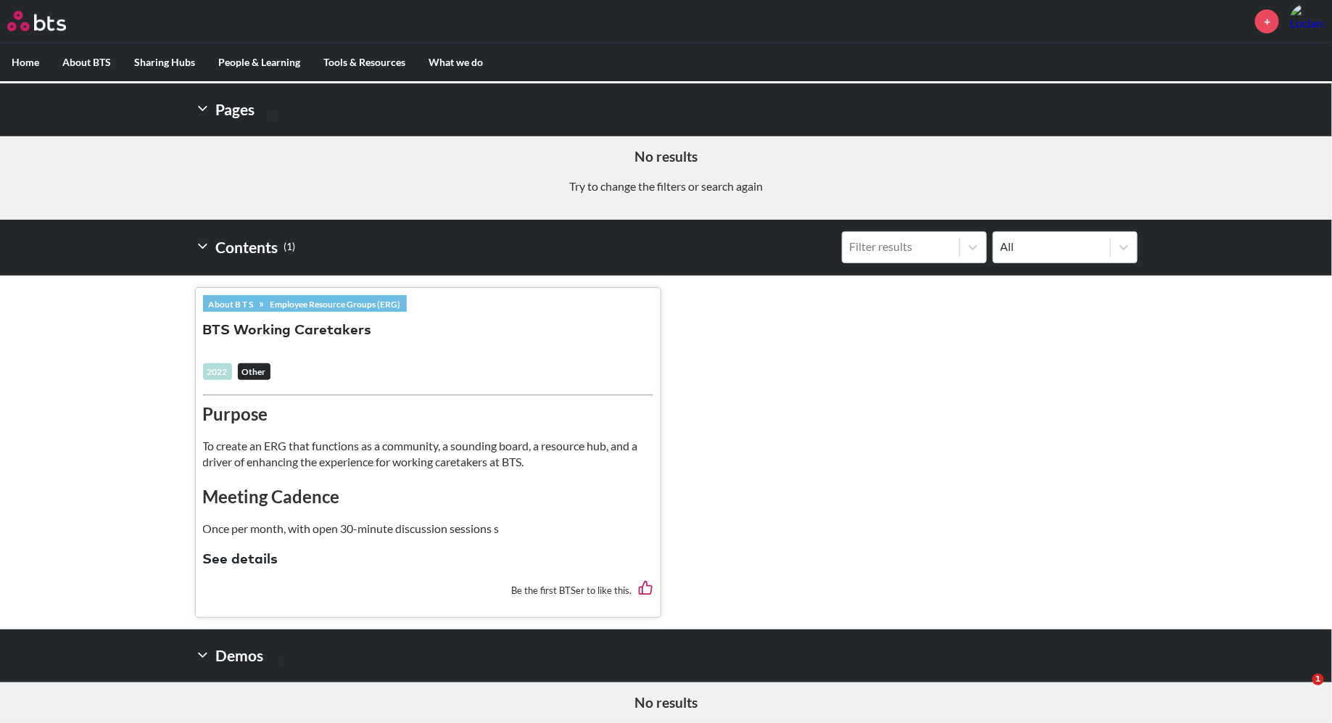
scroll to position [300, 0]
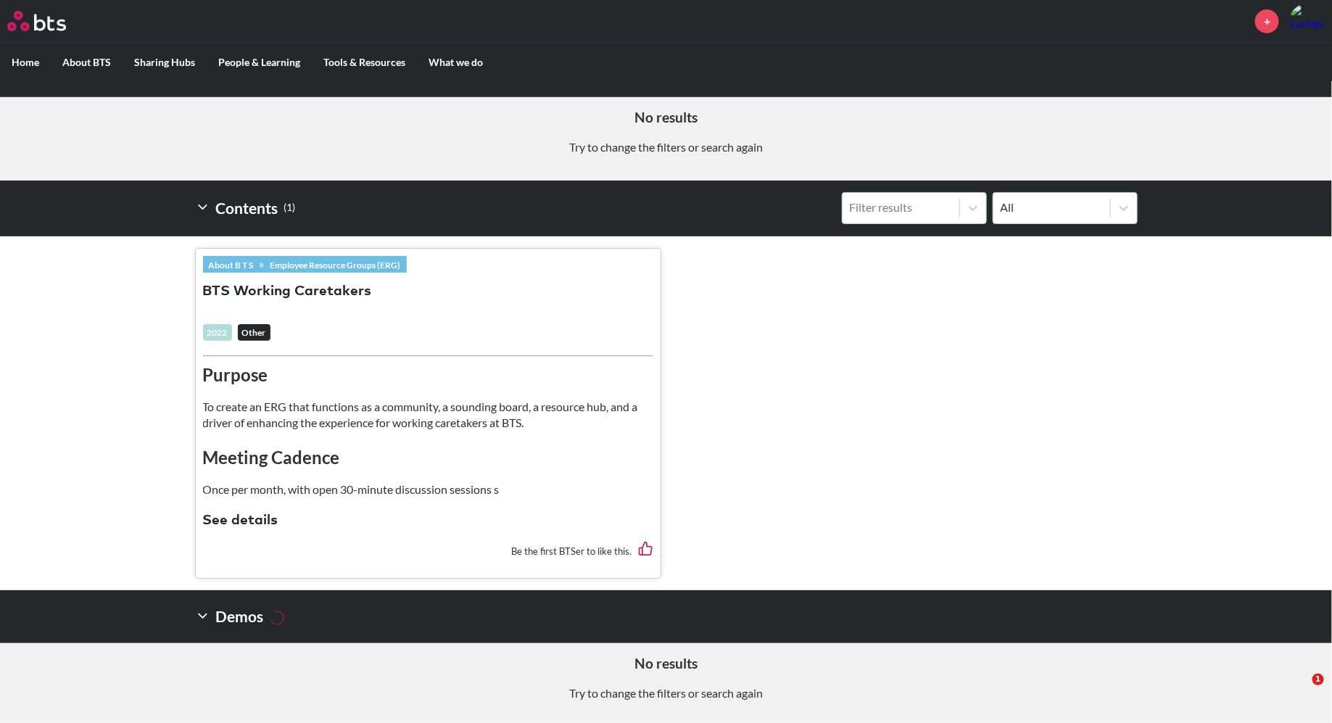
type input "sounding board"
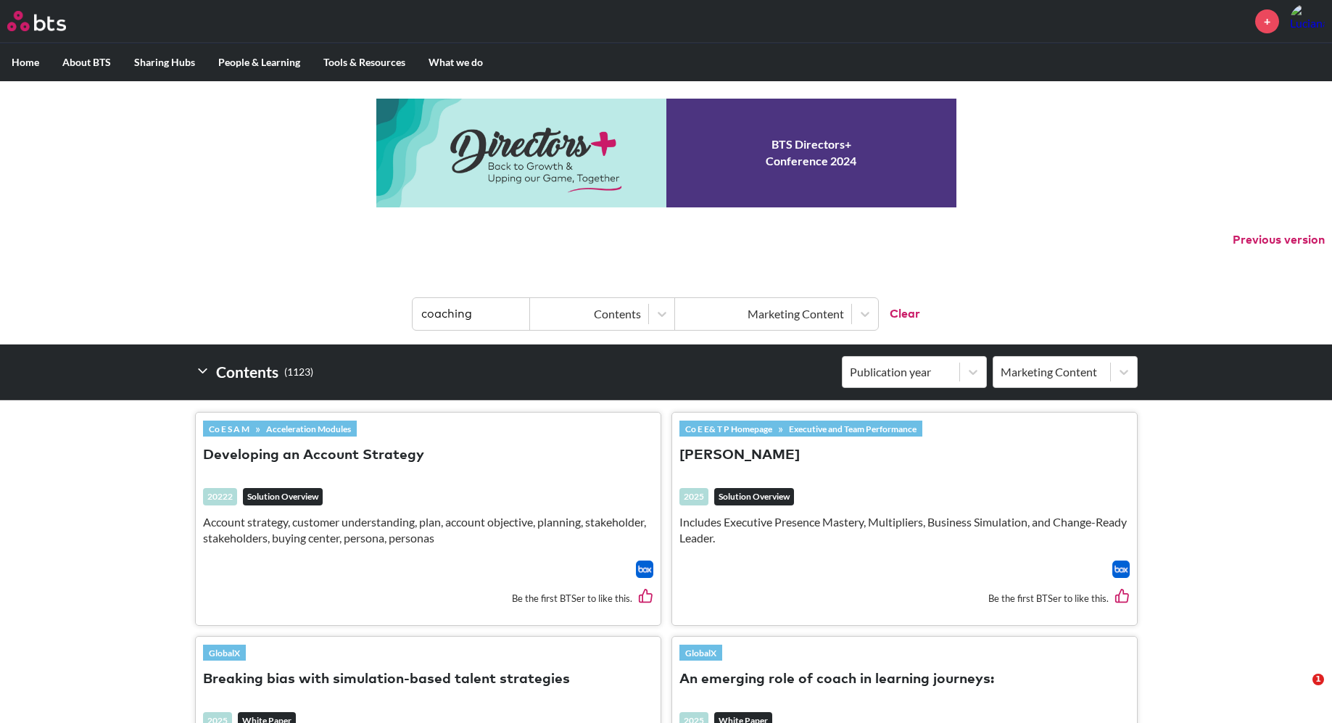
scroll to position [175, 0]
